Goal: Task Accomplishment & Management: Manage account settings

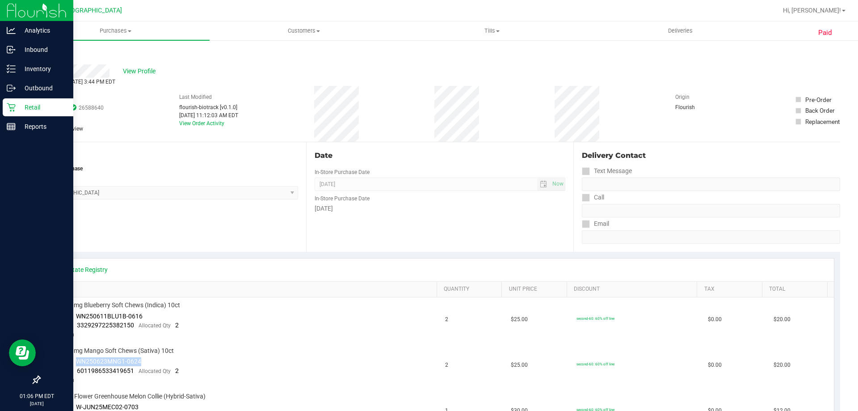
scroll to position [134, 0]
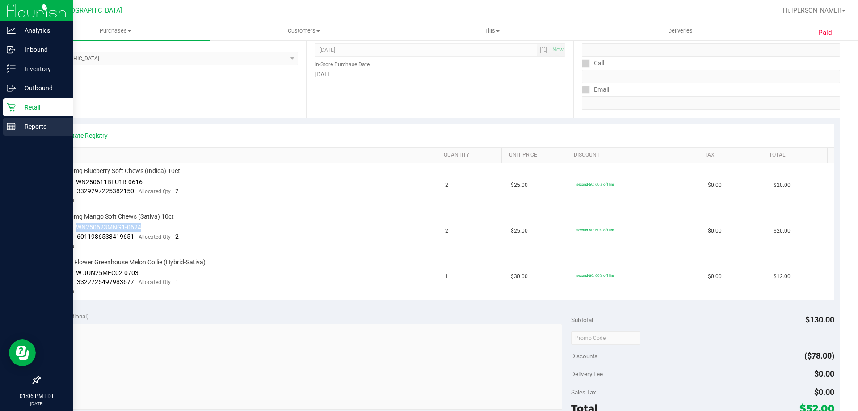
click at [10, 127] on line at bounding box center [10, 127] width 0 height 4
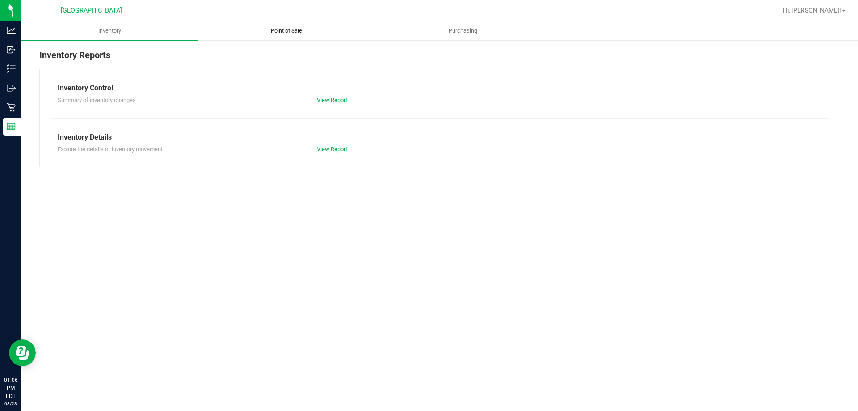
click at [288, 33] on span "Point of Sale" at bounding box center [286, 31] width 55 height 8
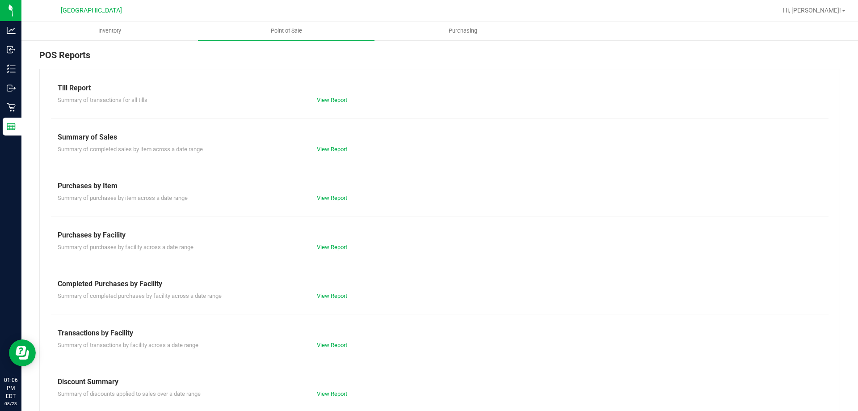
click at [324, 348] on div "View Report" at bounding box center [375, 344] width 130 height 9
click at [328, 347] on link "View Report" at bounding box center [332, 344] width 30 height 7
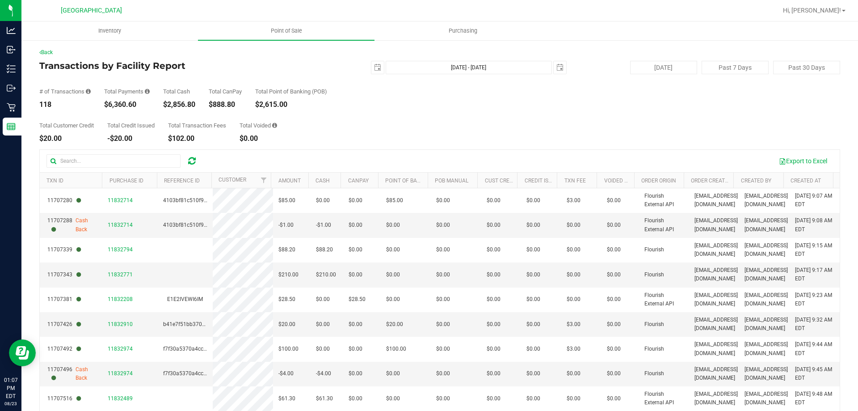
drag, startPoint x: 108, startPoint y: 103, endPoint x: 141, endPoint y: 102, distance: 33.1
click at [141, 102] on div "$6,360.60" at bounding box center [127, 104] width 46 height 7
copy div "6,360.60"
click at [366, 127] on div "Total Customer Credit $20.00 Total Credit Issued -$20.00 Total Transaction Fees…" at bounding box center [439, 125] width 800 height 34
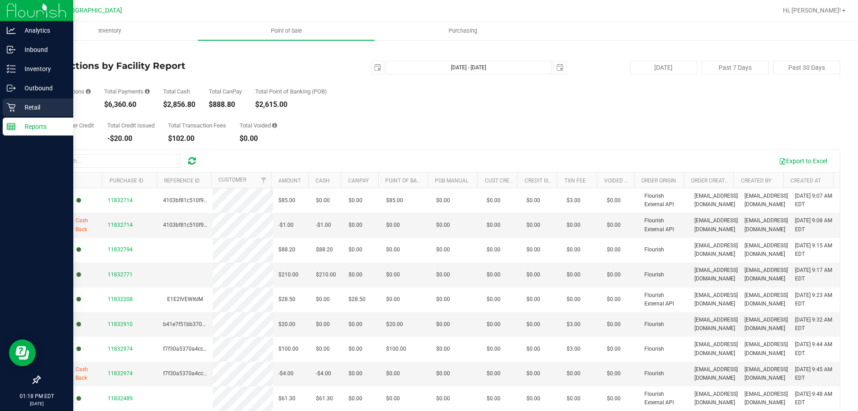
click at [7, 113] on div "Retail" at bounding box center [38, 107] width 71 height 18
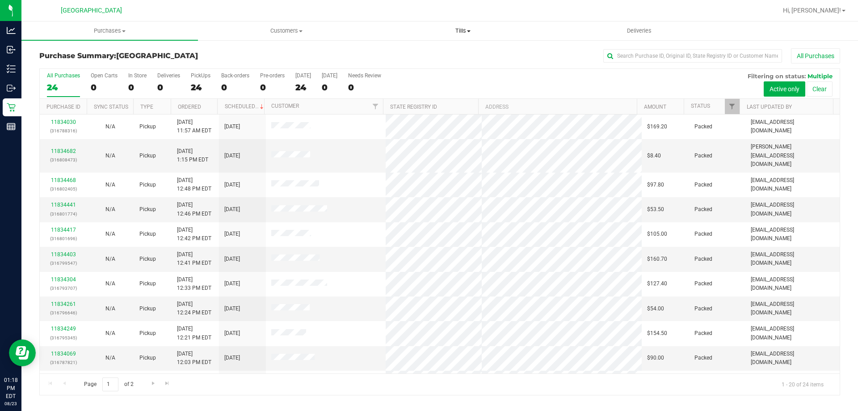
click at [470, 30] on span at bounding box center [469, 31] width 4 height 2
click at [424, 53] on span "Manage tills" at bounding box center [404, 54] width 60 height 8
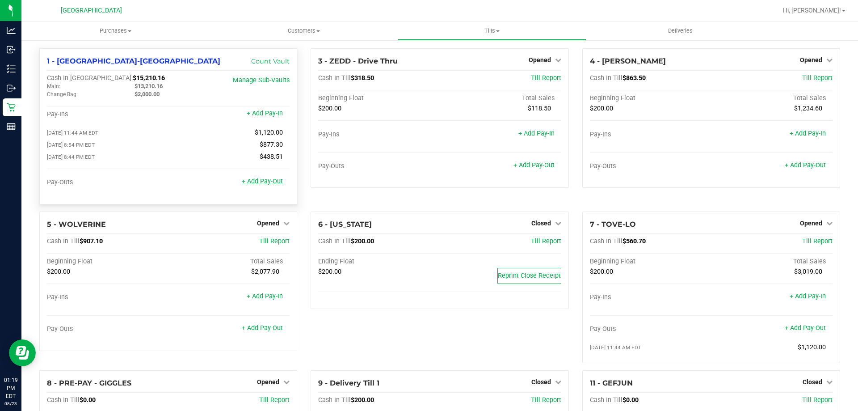
click at [259, 185] on link "+ Add Pay-Out" at bounding box center [262, 181] width 41 height 8
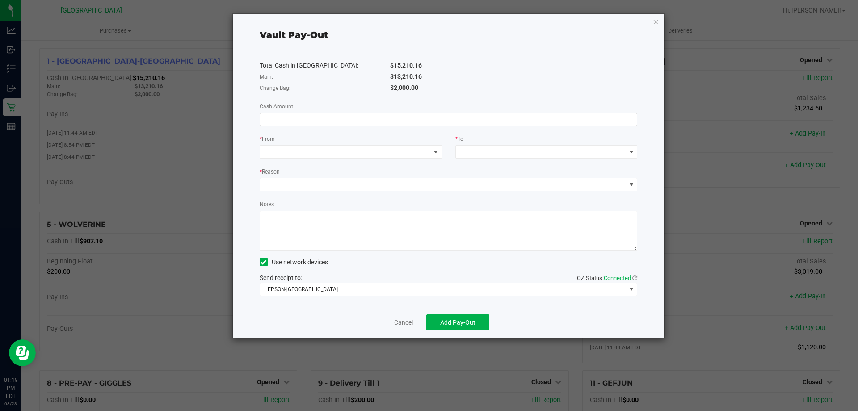
click at [347, 120] on input at bounding box center [448, 119] width 377 height 13
click at [335, 115] on input at bounding box center [448, 119] width 377 height 13
paste input "12090.16"
type input "$12,090.16"
click at [318, 150] on span at bounding box center [345, 152] width 170 height 13
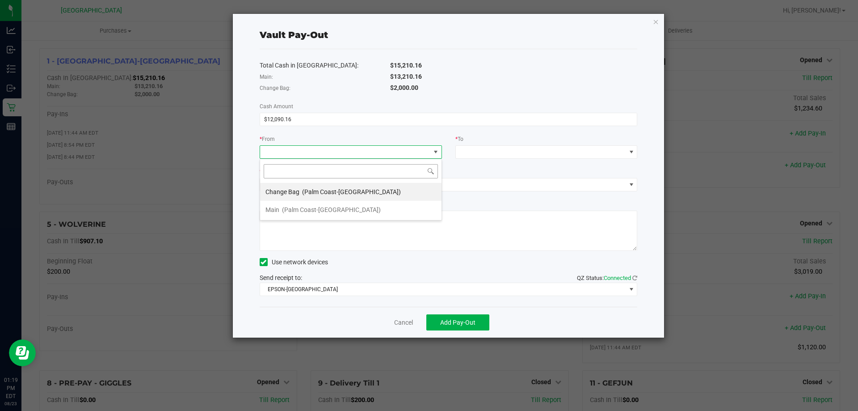
scroll to position [13, 182]
click at [300, 209] on span "(Palm Coast-Vault)" at bounding box center [331, 209] width 99 height 7
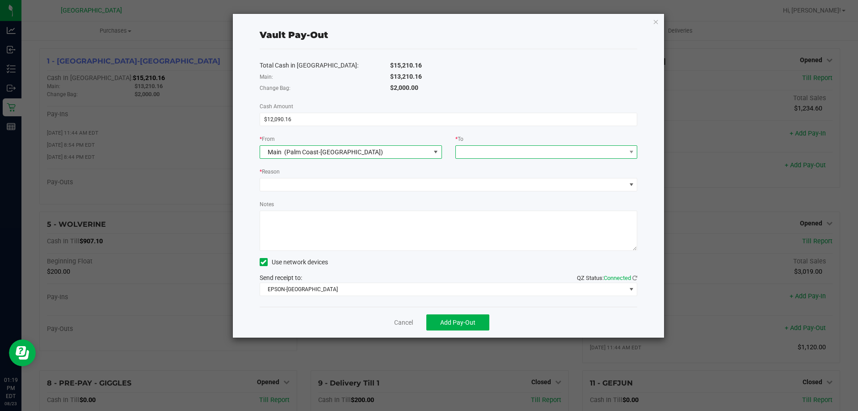
click at [466, 147] on span at bounding box center [541, 152] width 170 height 13
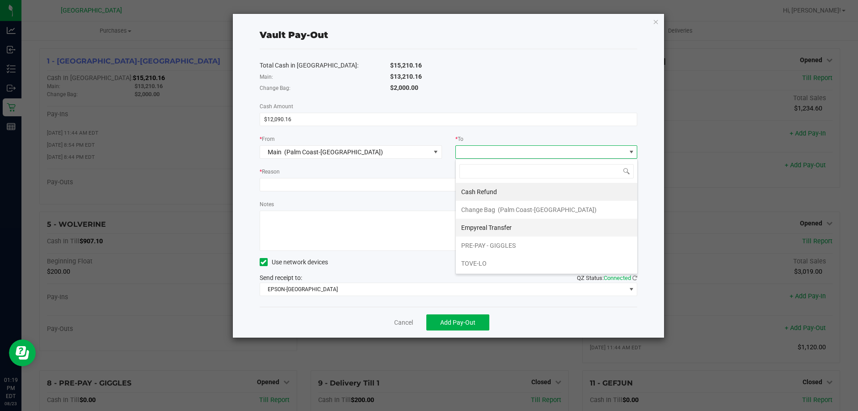
click at [489, 226] on span "Empyreal Transfer" at bounding box center [486, 227] width 50 height 7
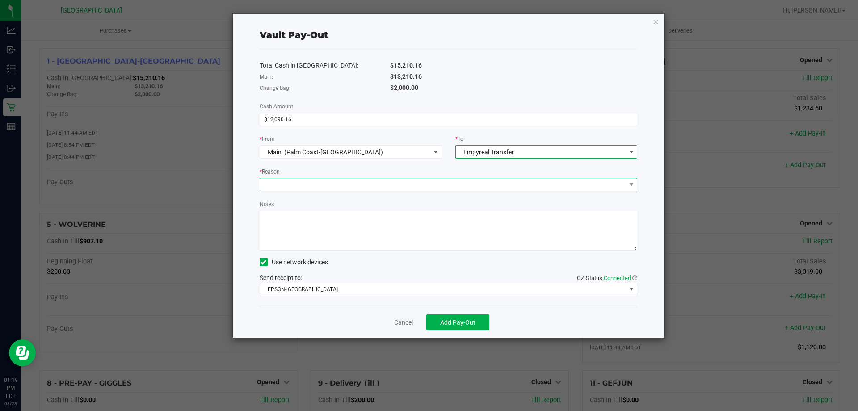
click at [319, 185] on span at bounding box center [443, 184] width 366 height 13
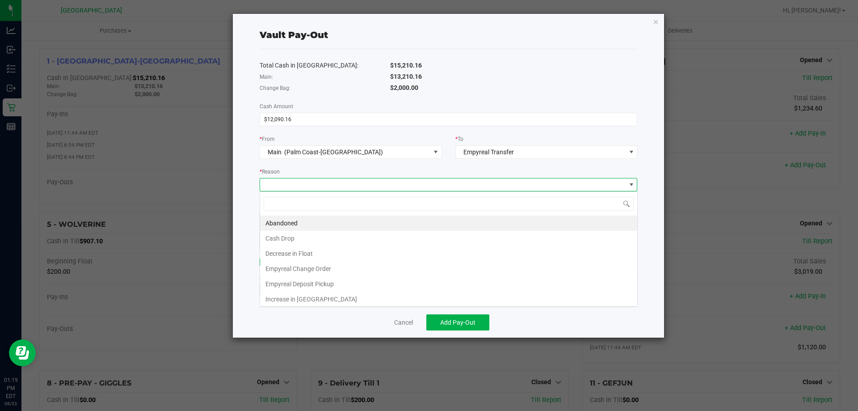
scroll to position [13, 377]
click at [301, 281] on li "Empyreal Deposit Pickup" at bounding box center [448, 283] width 377 height 15
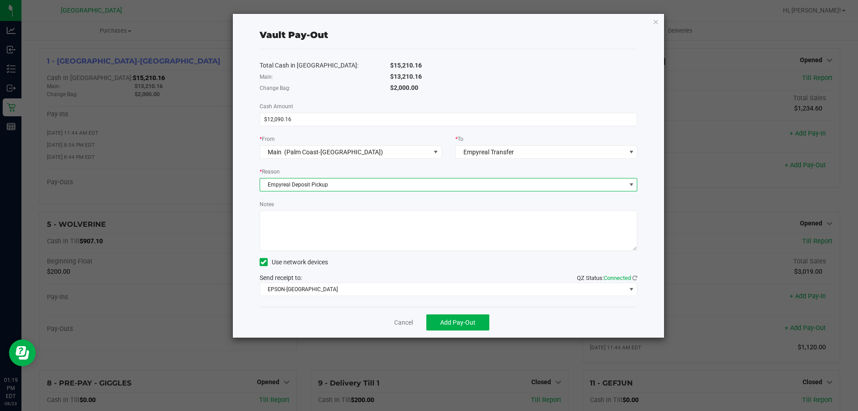
click at [299, 238] on textarea "Notes" at bounding box center [449, 230] width 378 height 40
type textarea "LA"
click at [459, 324] on span "Add Pay-Out" at bounding box center [457, 322] width 35 height 7
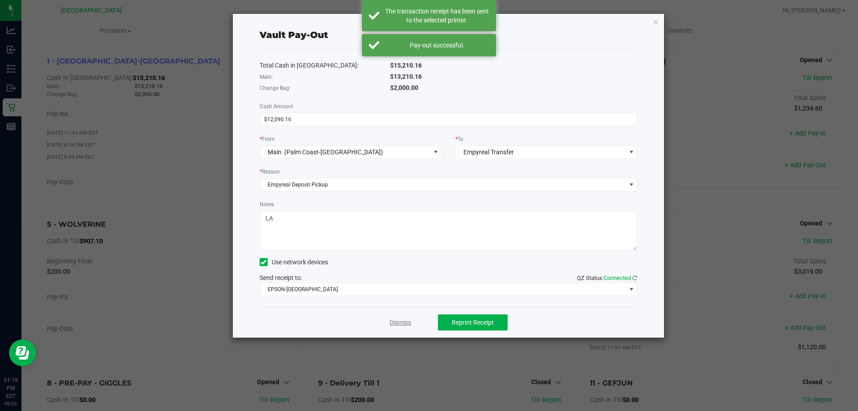
click at [407, 323] on link "Dismiss" at bounding box center [400, 322] width 21 height 9
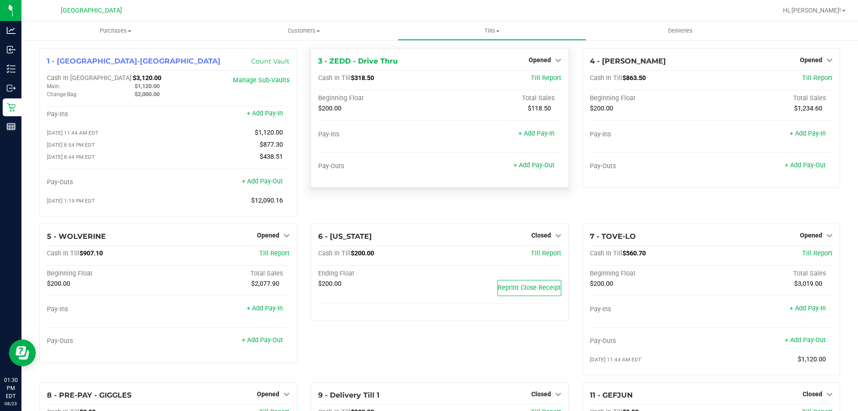
click at [335, 218] on div "3 - ZEDD - Drive Thru Opened Close Till Cash In Till $318.50 Till Report Beginn…" at bounding box center [439, 135] width 271 height 175
